Goal: Task Accomplishment & Management: Use online tool/utility

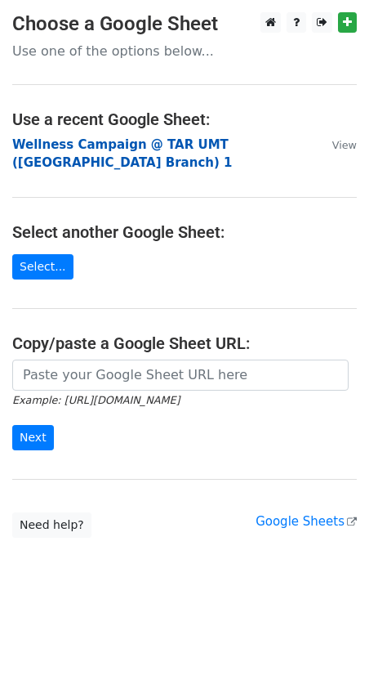
click at [99, 142] on strong "Wellness Campaign @ TAR UMT ([GEOGRAPHIC_DATA] Branch) 1" at bounding box center [122, 153] width 221 height 33
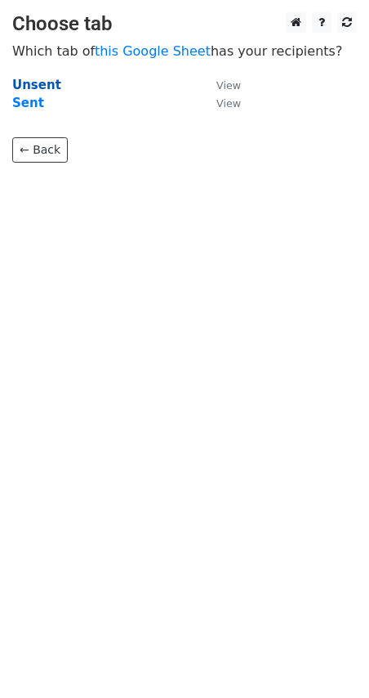
click at [40, 86] on strong "Unsent" at bounding box center [36, 85] width 49 height 15
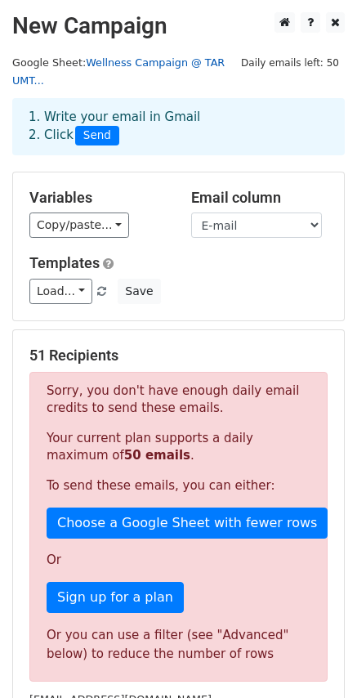
click at [131, 65] on link "Wellness Campaign @ TAR UMT..." at bounding box center [118, 71] width 212 height 31
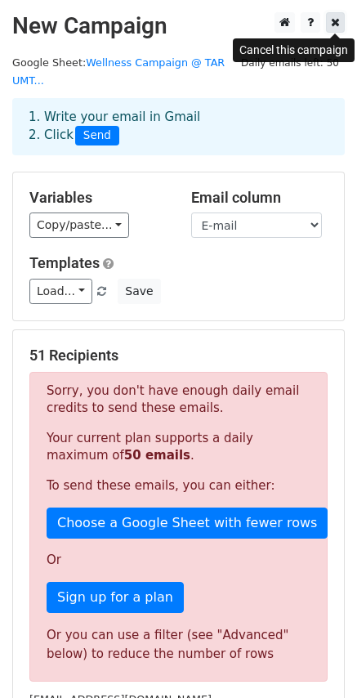
click at [334, 28] on icon at bounding box center [335, 21] width 9 height 11
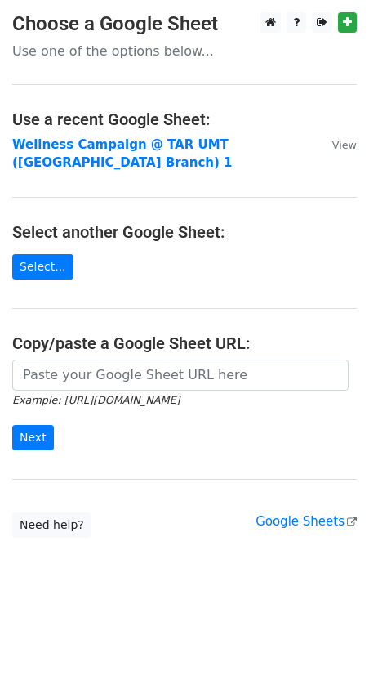
click at [95, 145] on strong "Wellness Campaign @ TAR UMT ([GEOGRAPHIC_DATA] Branch) 1" at bounding box center [122, 153] width 221 height 33
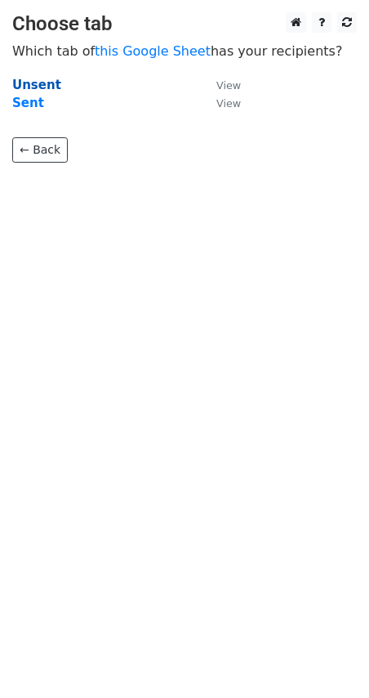
click at [42, 83] on strong "Unsent" at bounding box center [36, 85] width 49 height 15
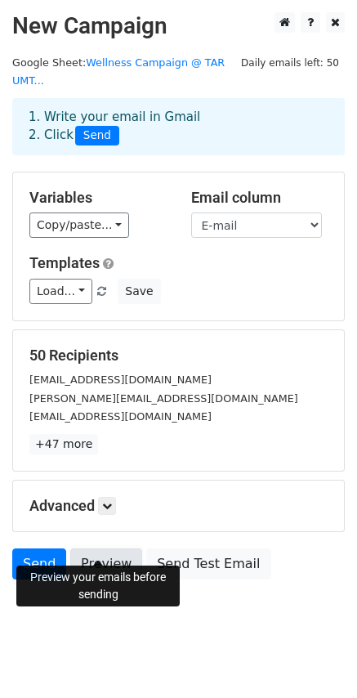
click at [102, 548] on link "Preview" at bounding box center [106, 563] width 72 height 31
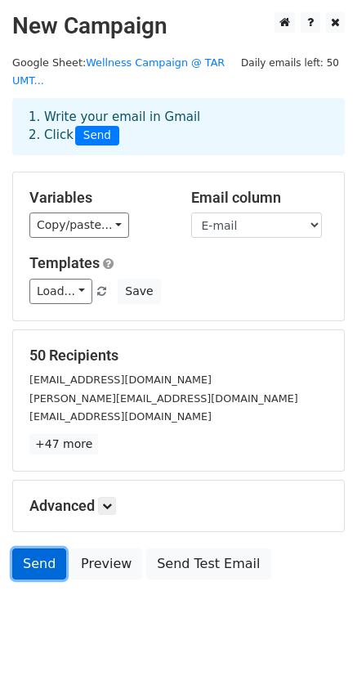
click at [41, 548] on link "Send" at bounding box center [39, 563] width 54 height 31
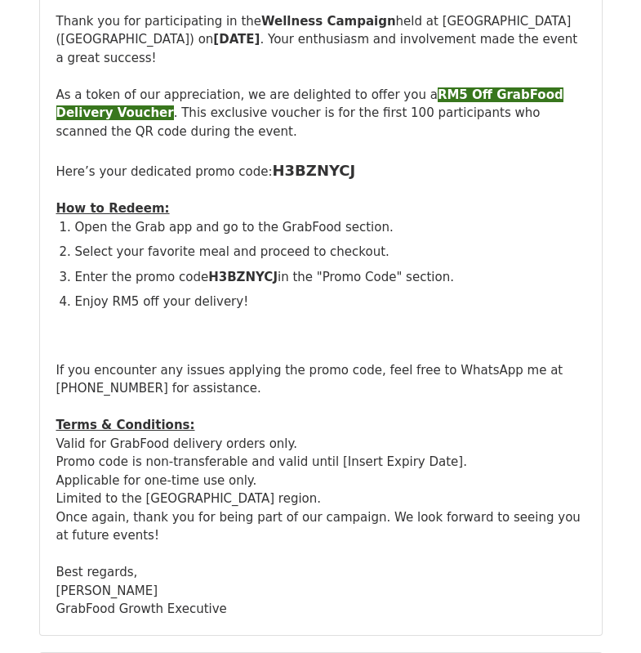
scroll to position [327, 0]
